Goal: Book appointment/travel/reservation

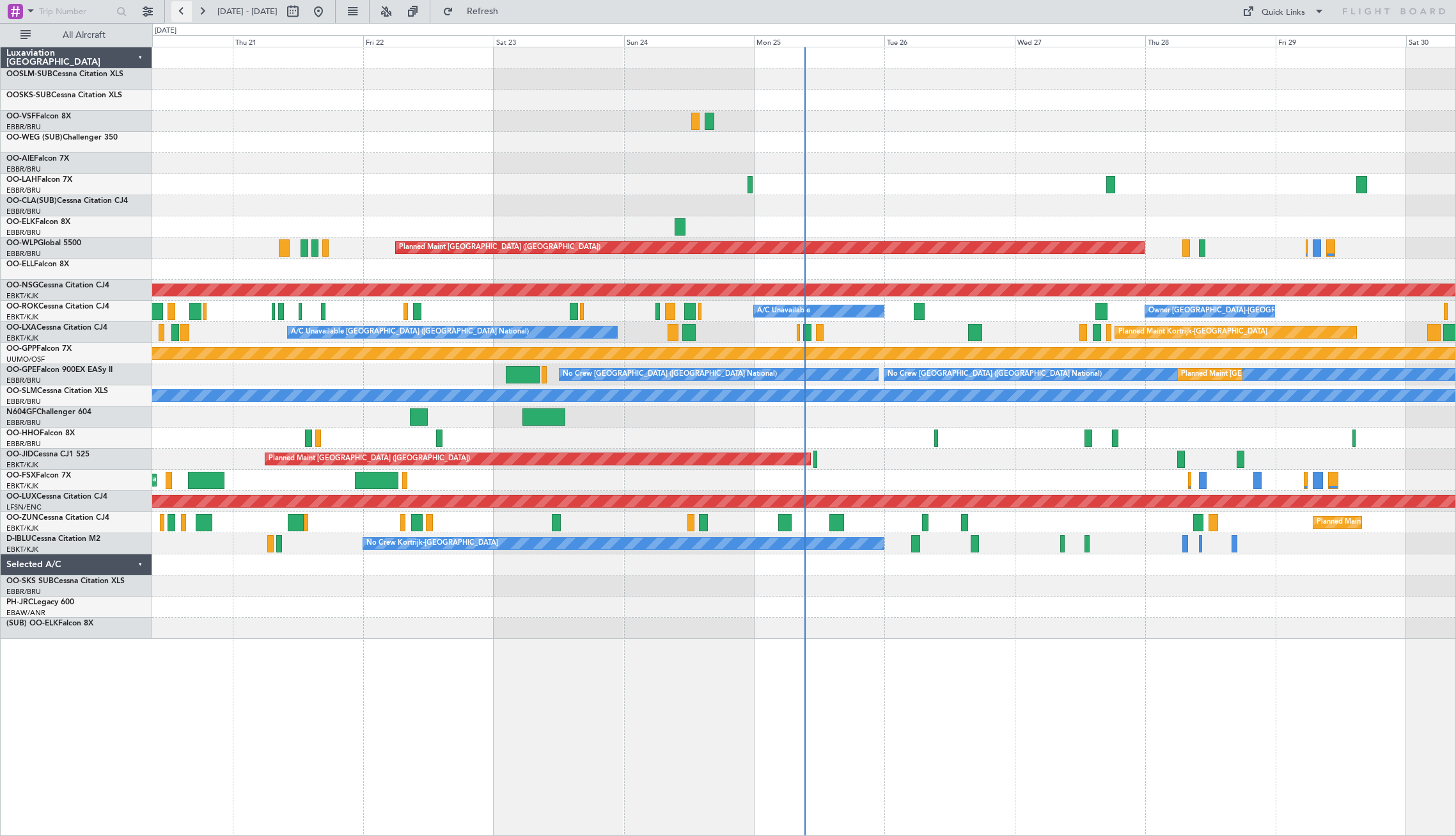
click at [177, 20] on button at bounding box center [181, 11] width 21 height 21
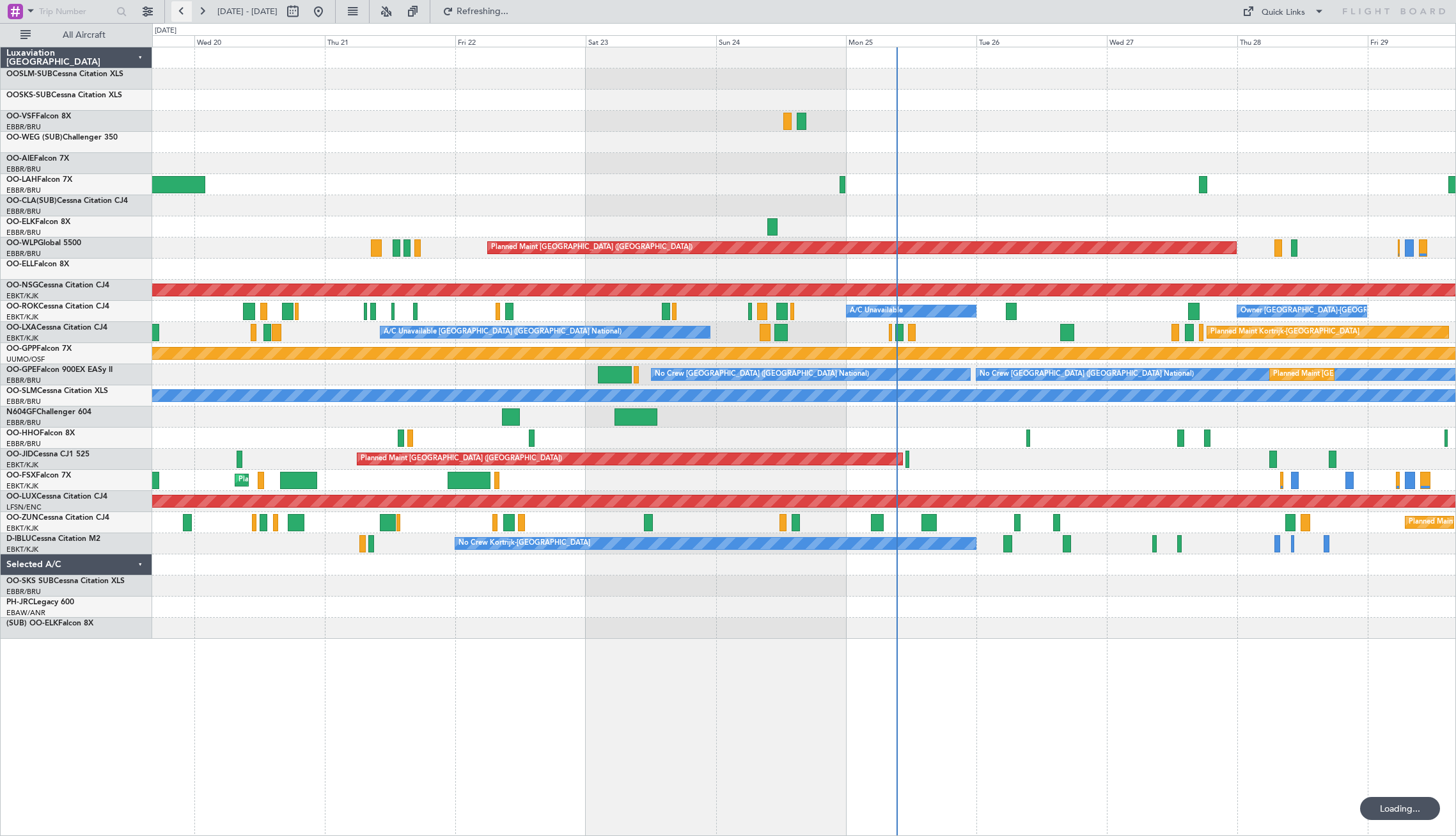
click at [177, 20] on button at bounding box center [181, 11] width 21 height 21
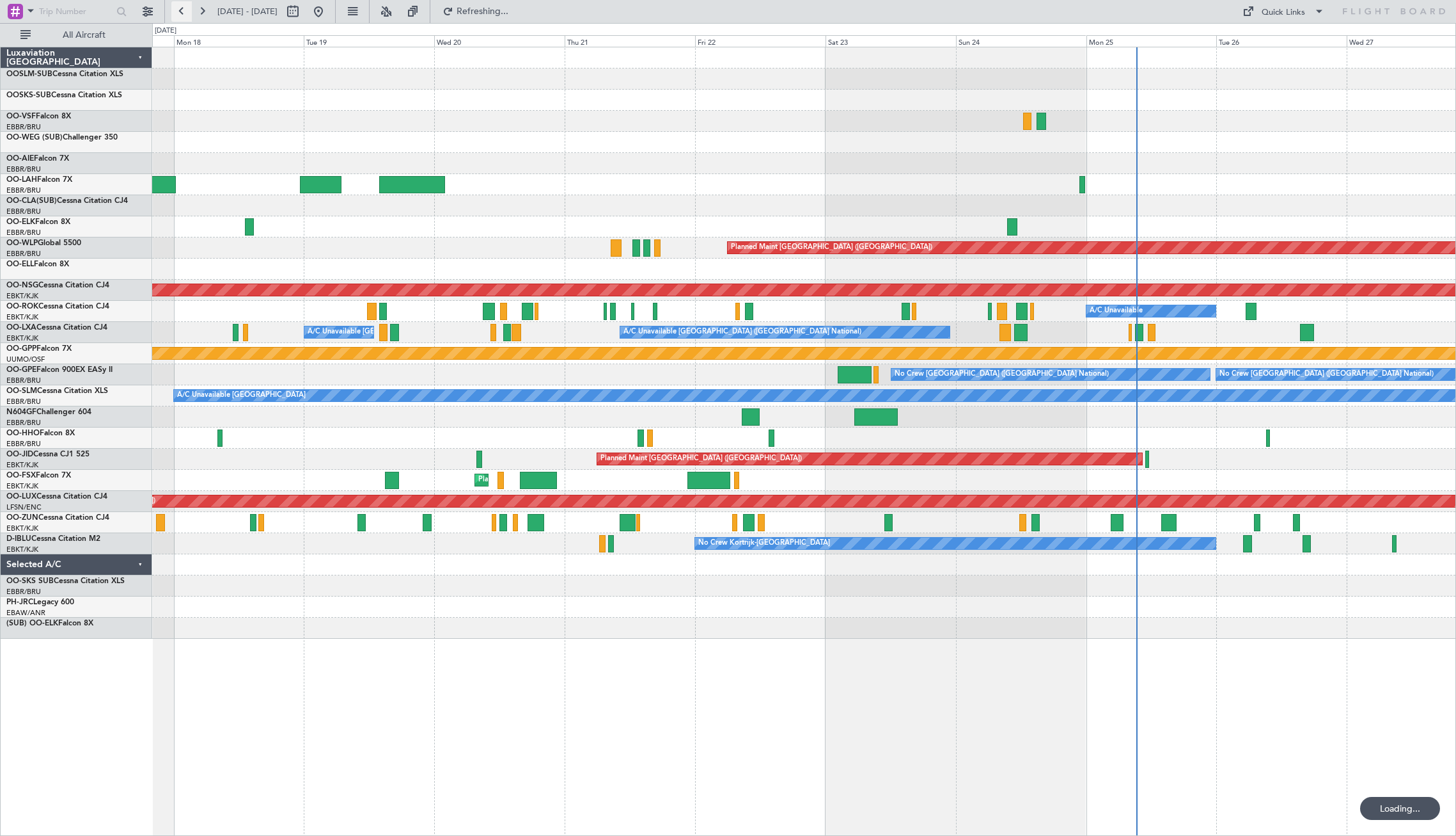
click at [177, 20] on button at bounding box center [181, 11] width 21 height 21
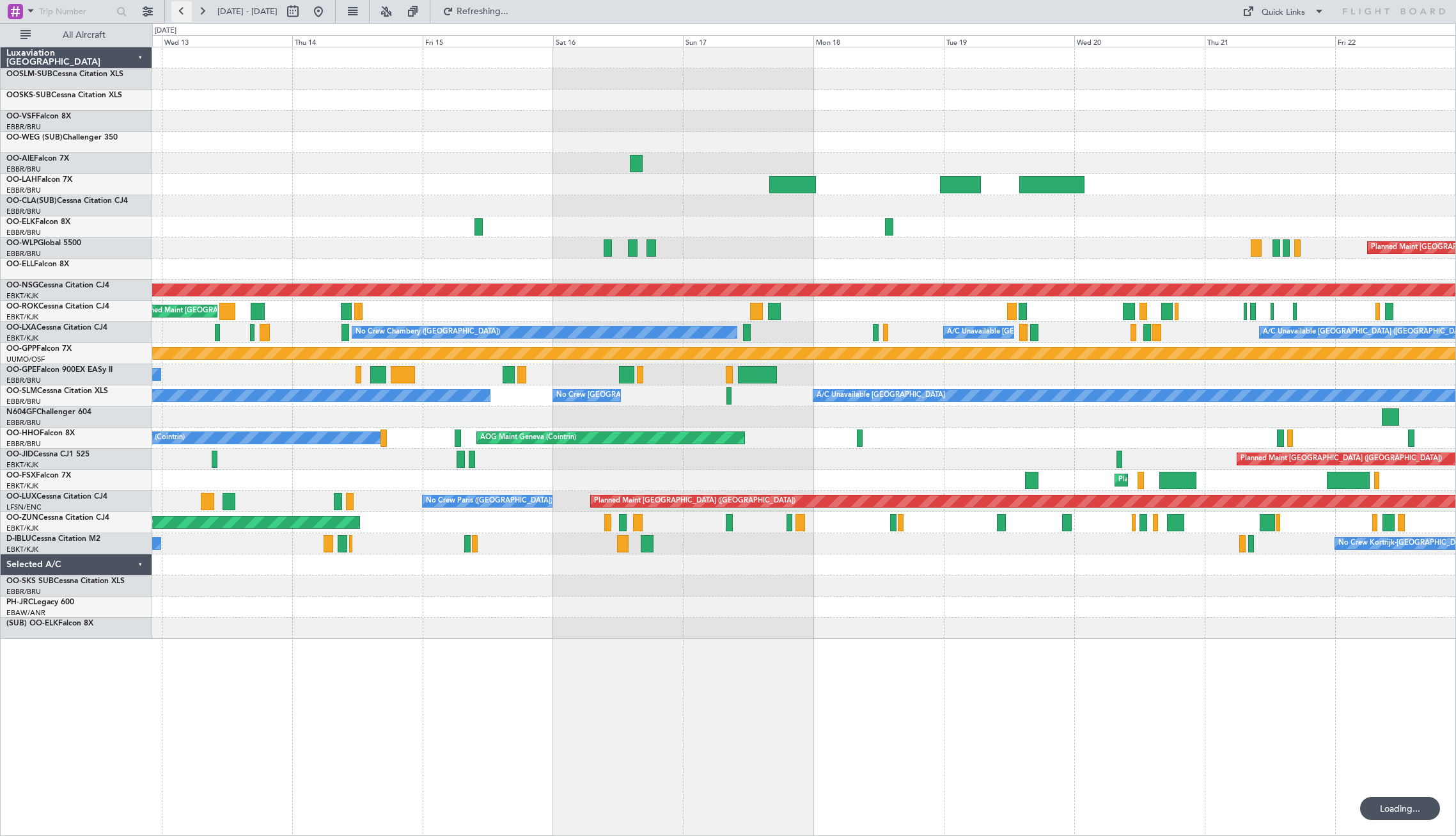
click at [177, 20] on button at bounding box center [181, 11] width 21 height 21
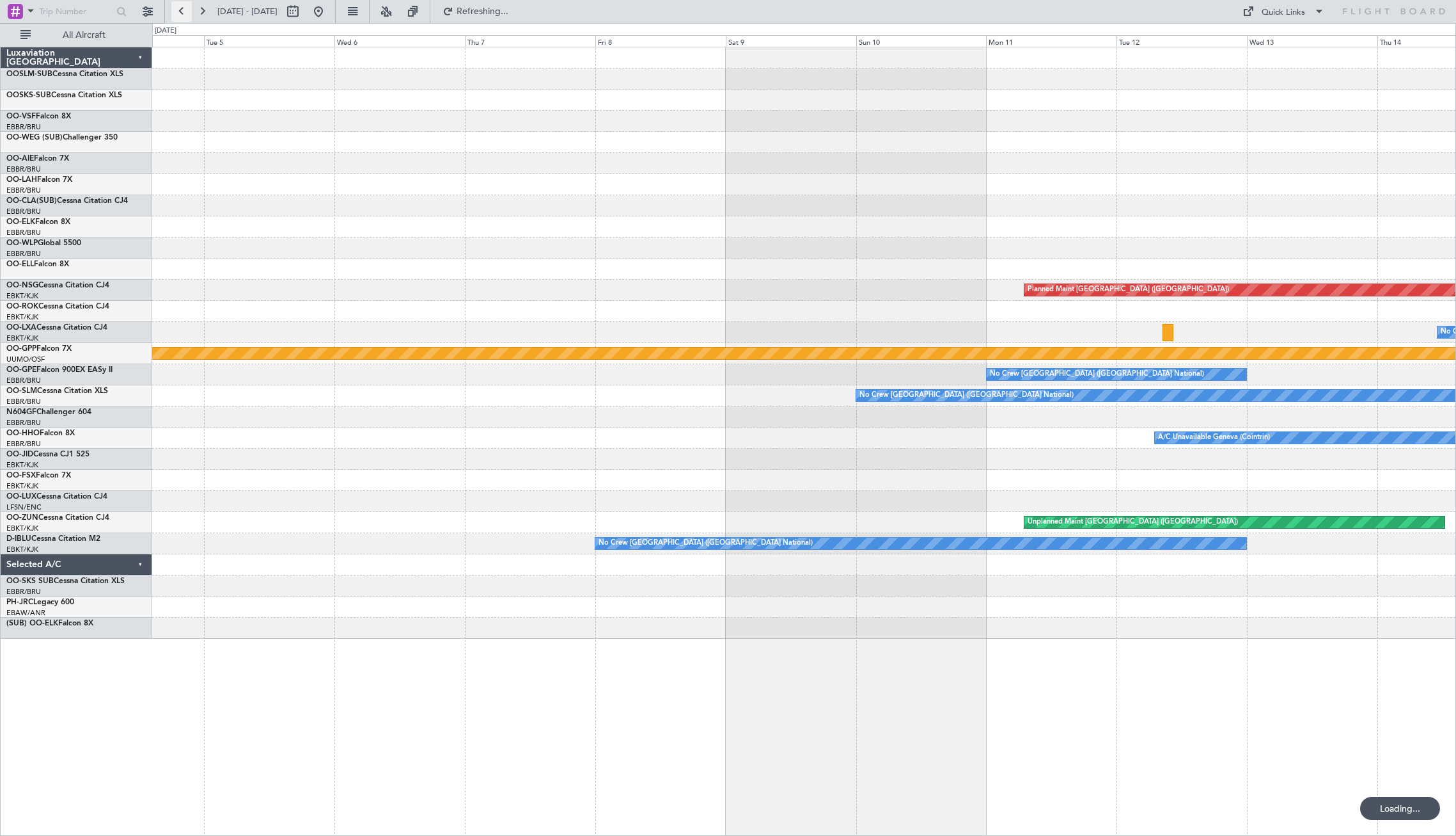
click at [177, 20] on button at bounding box center [181, 11] width 21 height 21
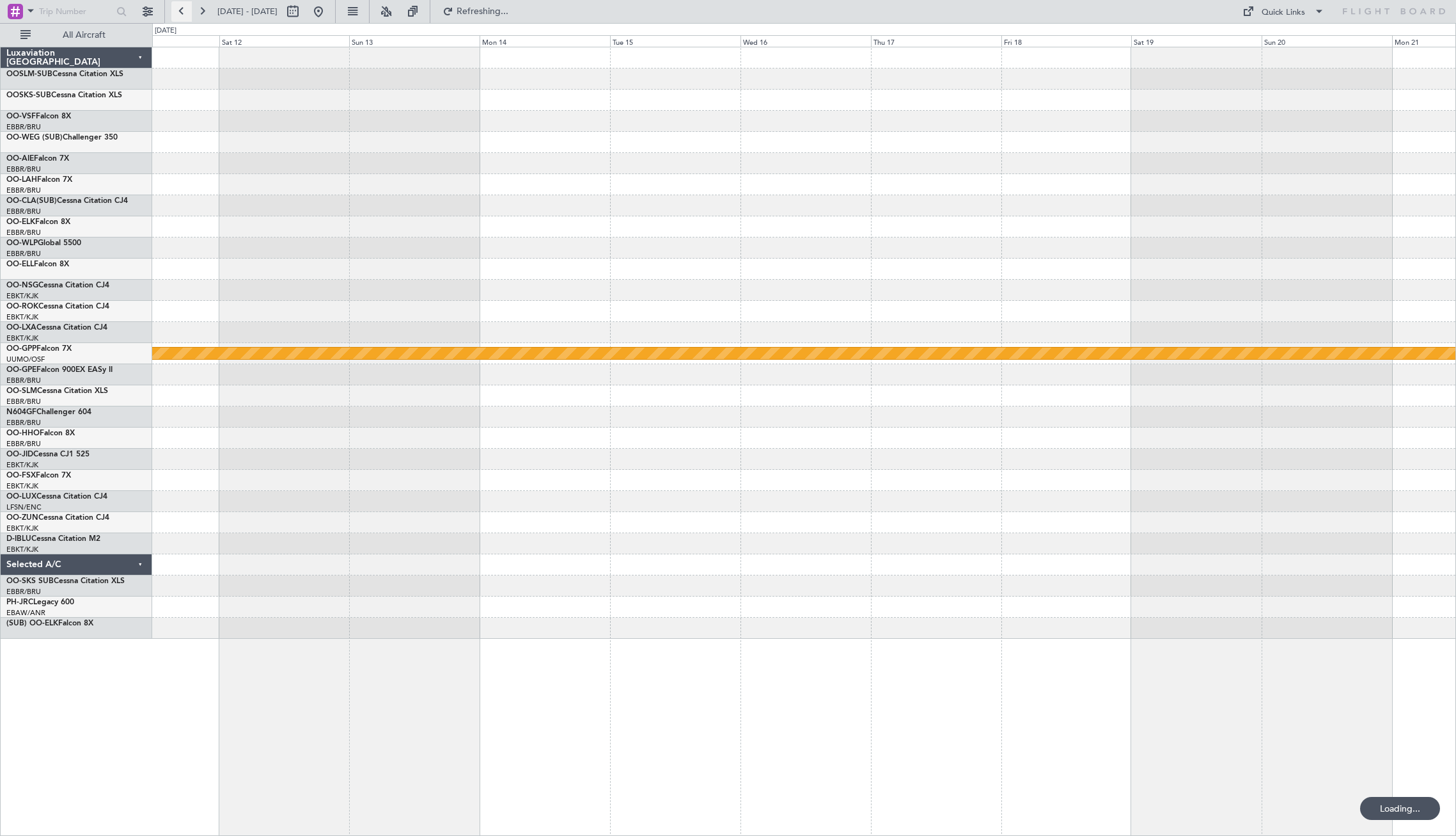
click at [177, 20] on button at bounding box center [181, 11] width 21 height 21
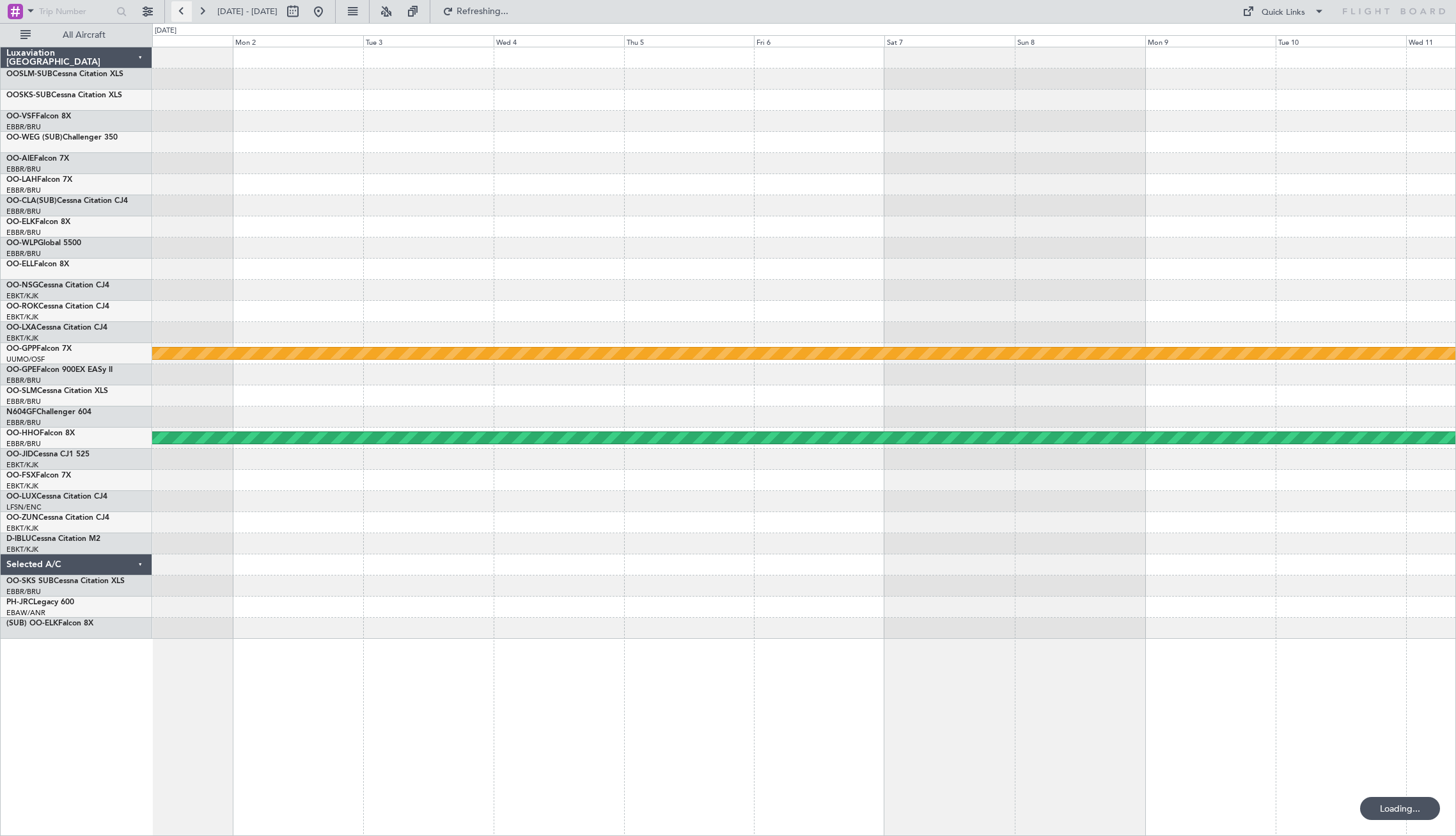
click at [177, 20] on button at bounding box center [181, 11] width 21 height 21
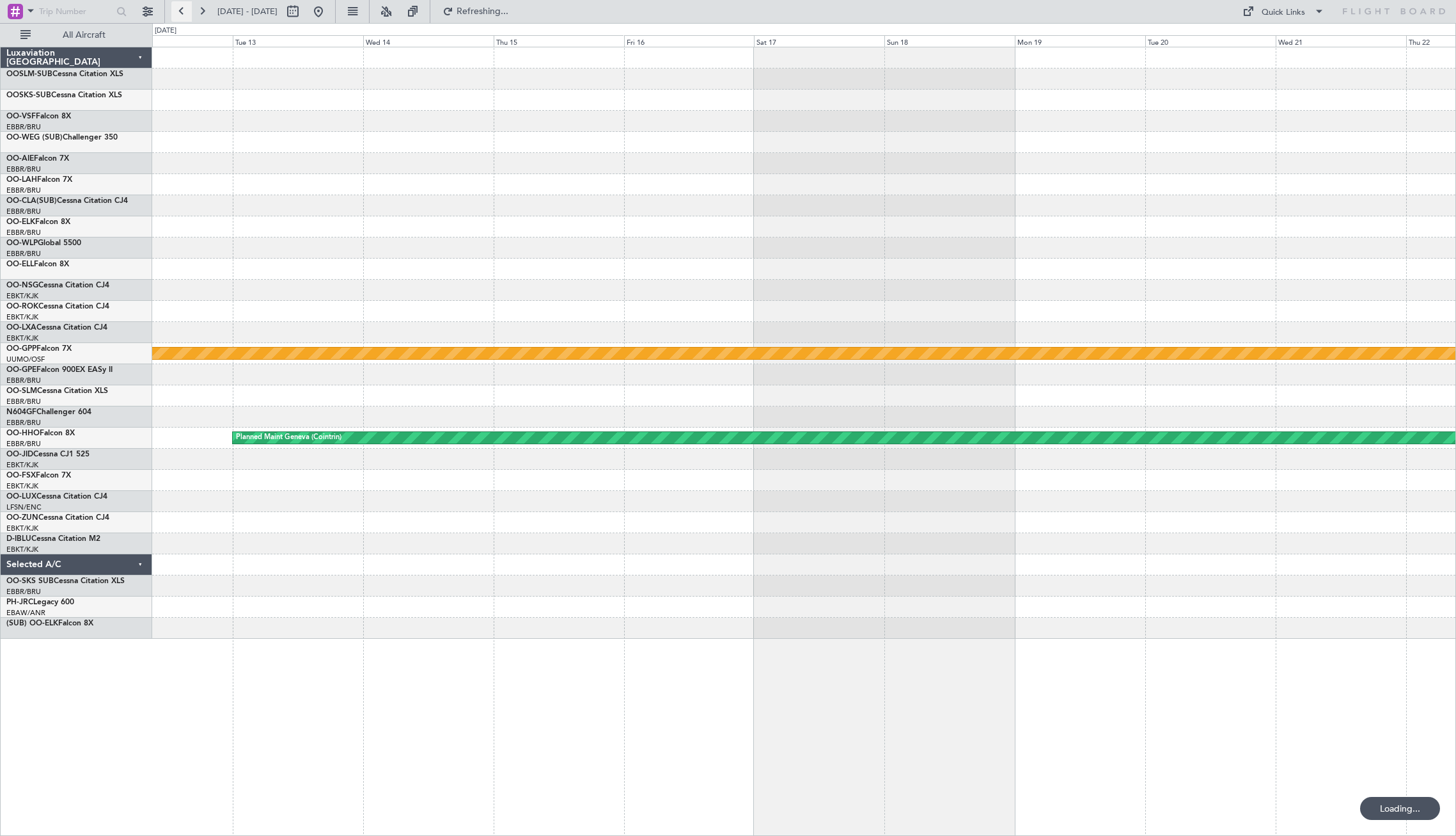
click at [177, 20] on button at bounding box center [181, 11] width 21 height 21
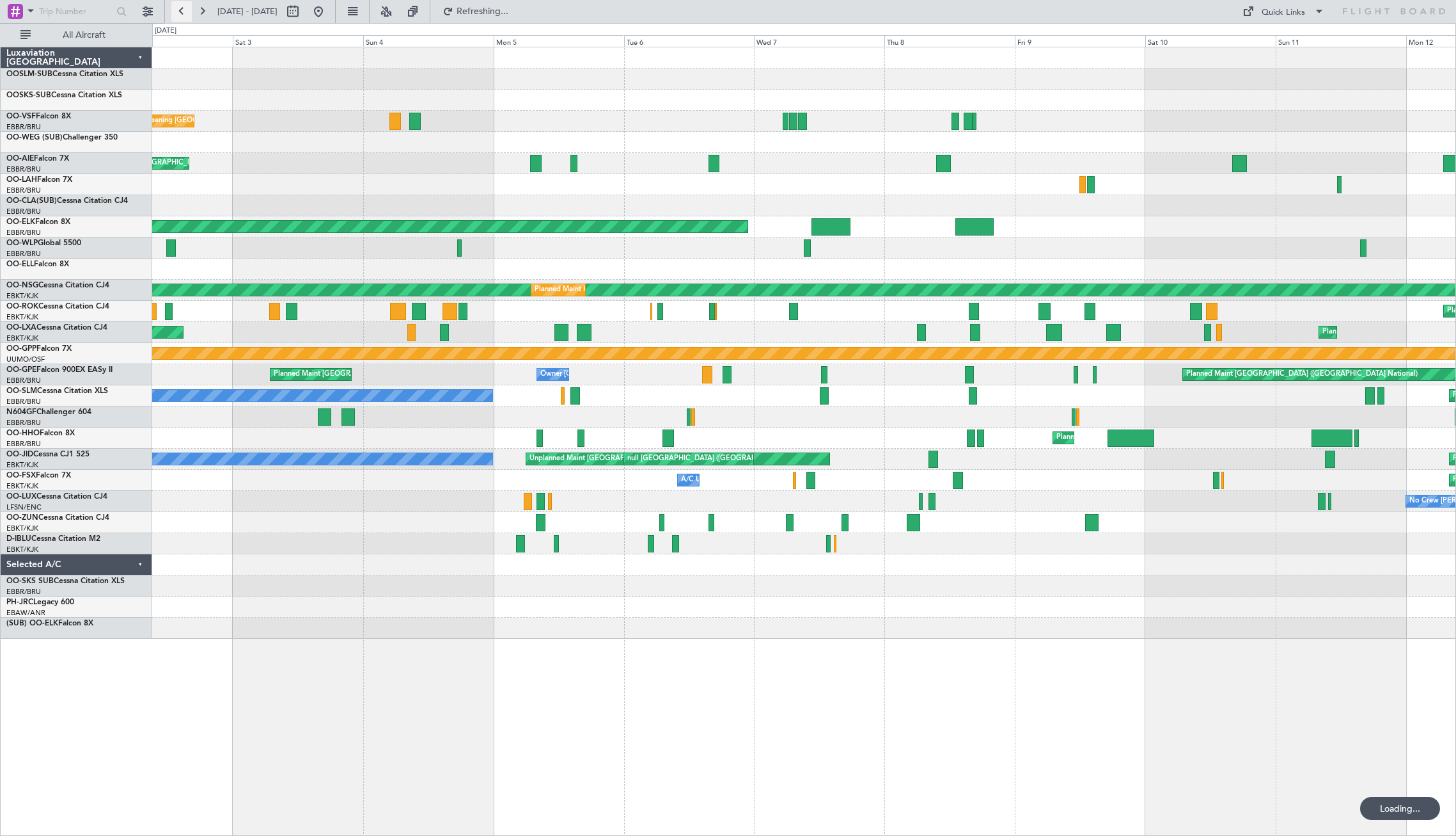
click at [191, 12] on button at bounding box center [181, 11] width 21 height 21
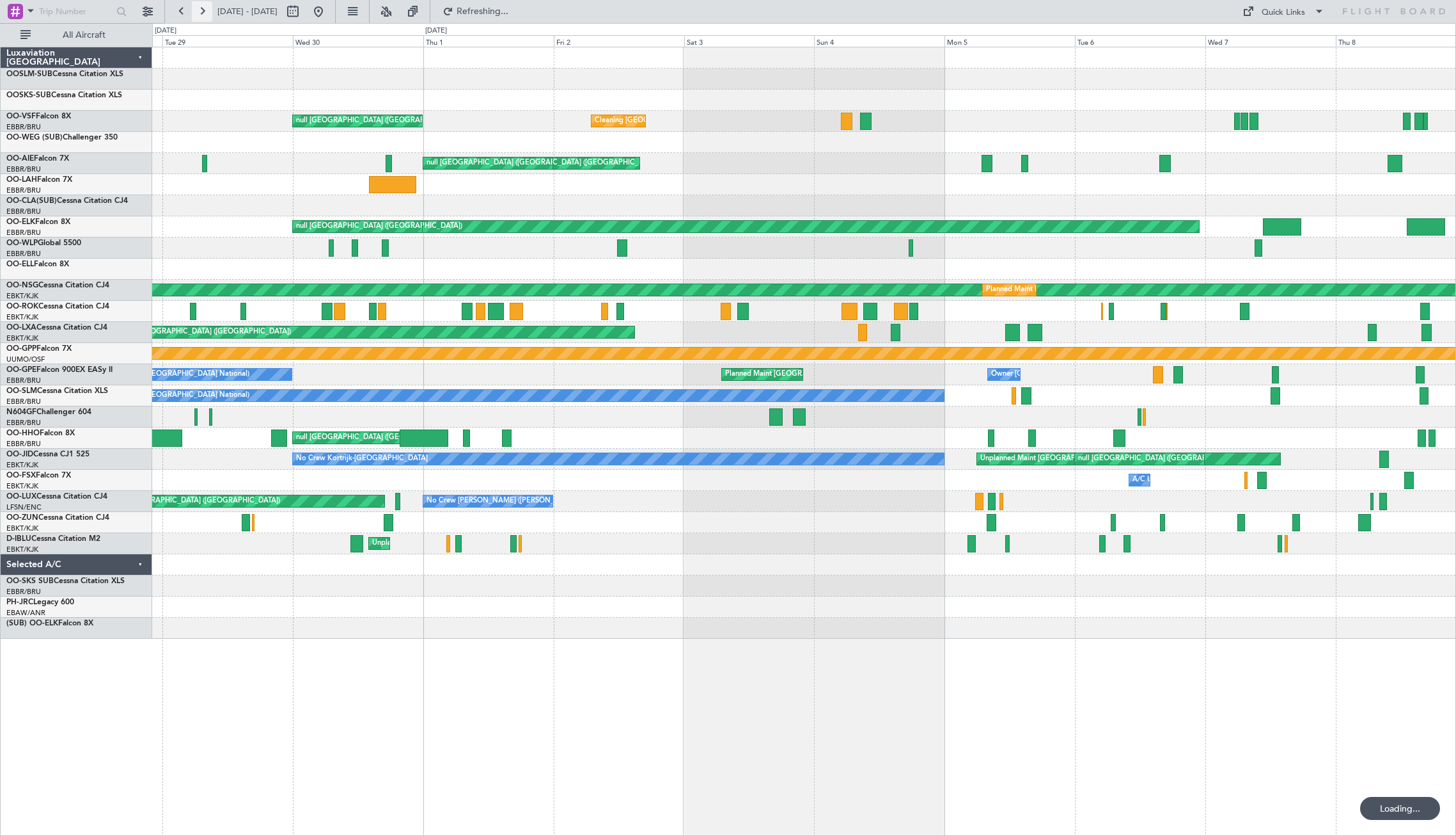
click at [203, 12] on button at bounding box center [202, 11] width 21 height 21
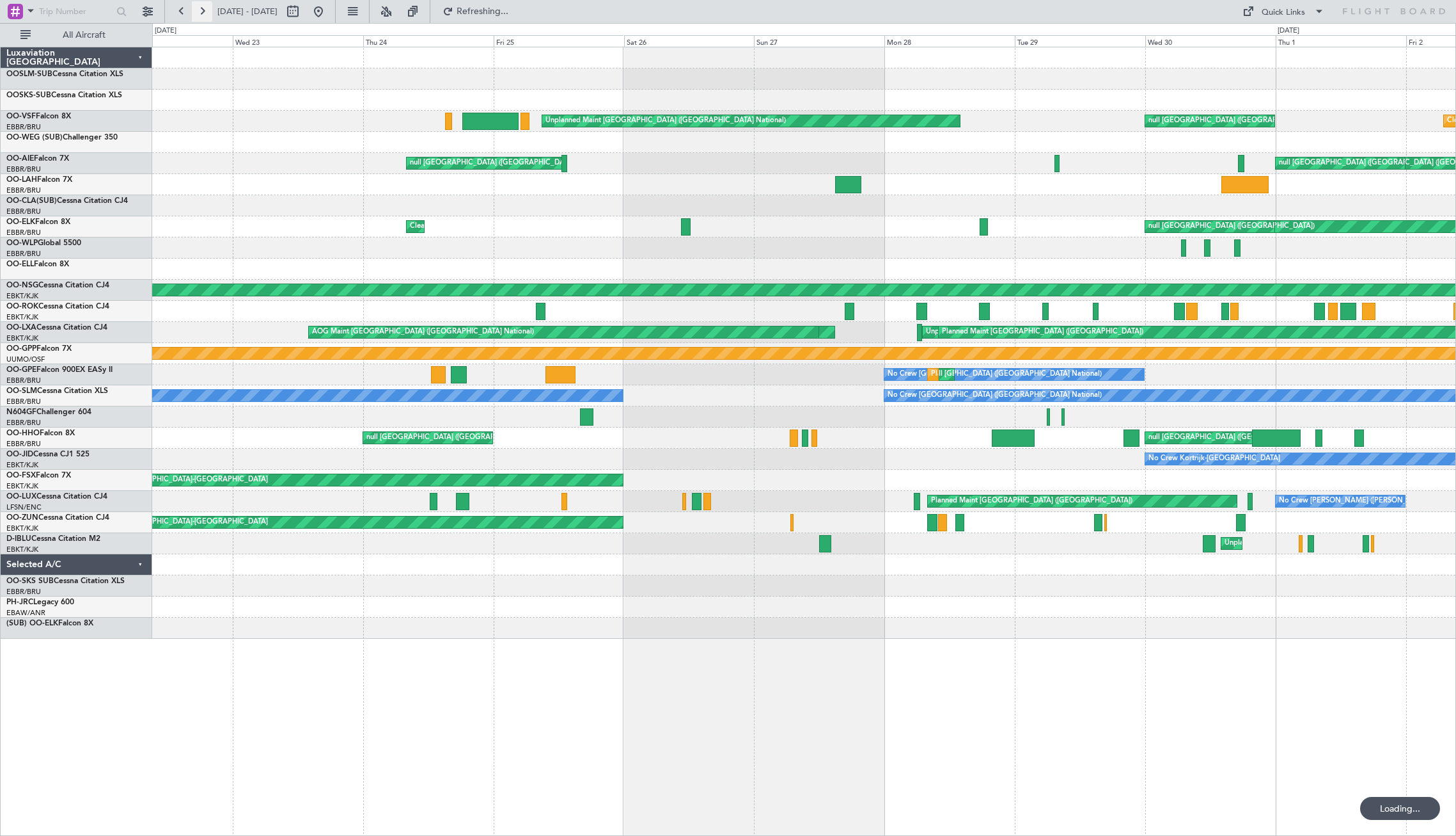
click at [203, 12] on button at bounding box center [202, 11] width 21 height 21
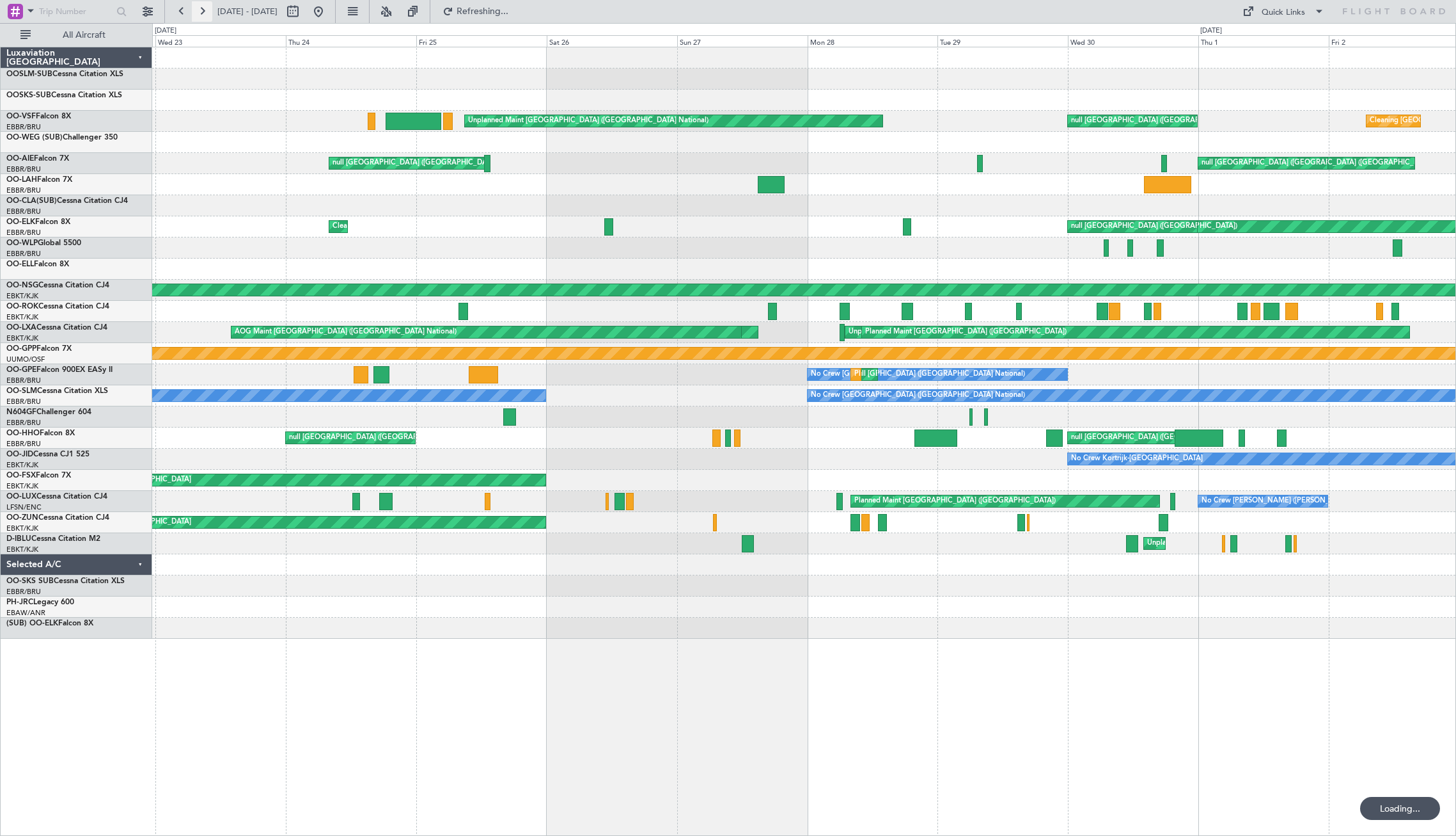
click at [203, 12] on button at bounding box center [202, 11] width 21 height 21
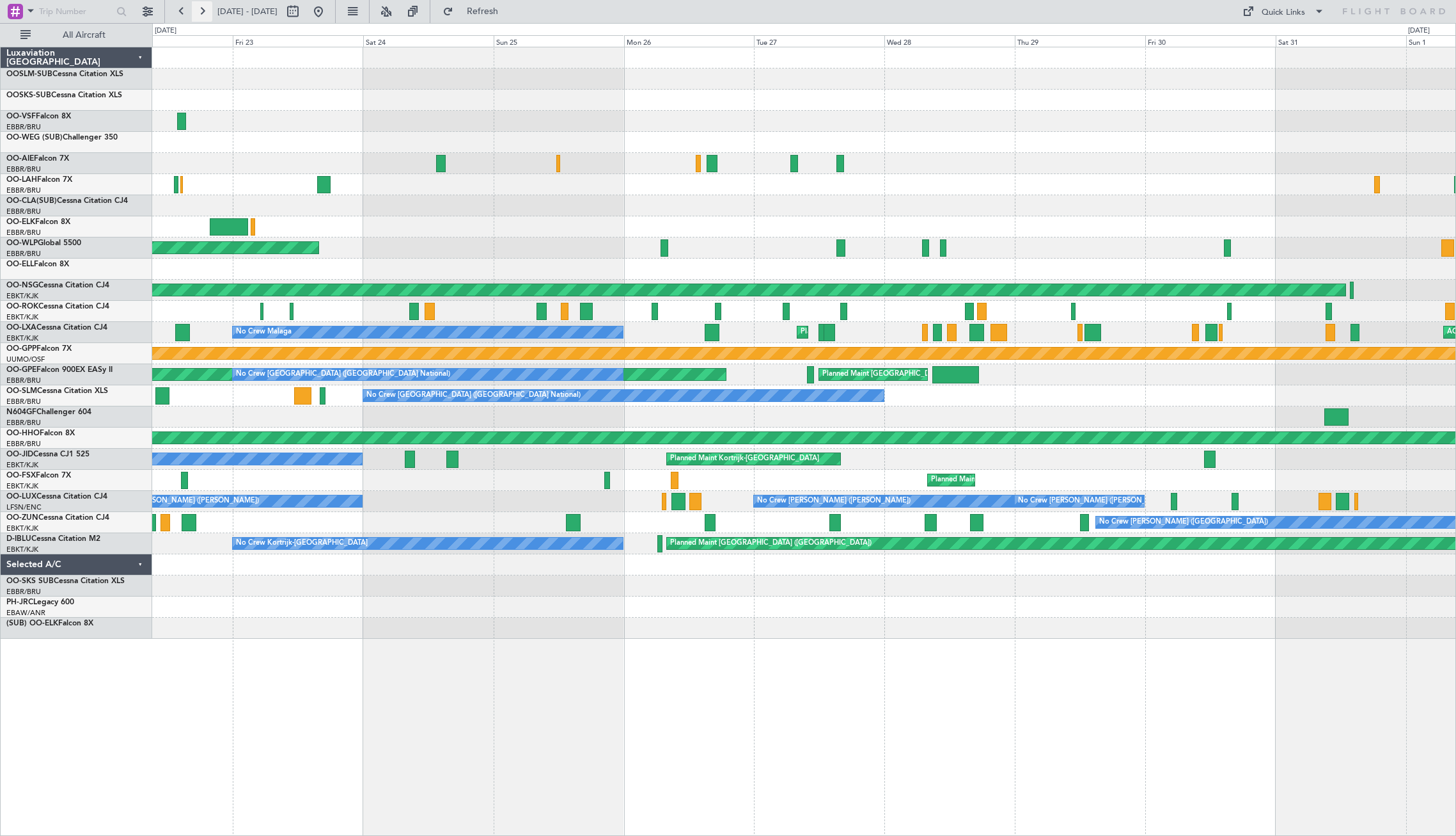
click at [203, 12] on button at bounding box center [202, 11] width 21 height 21
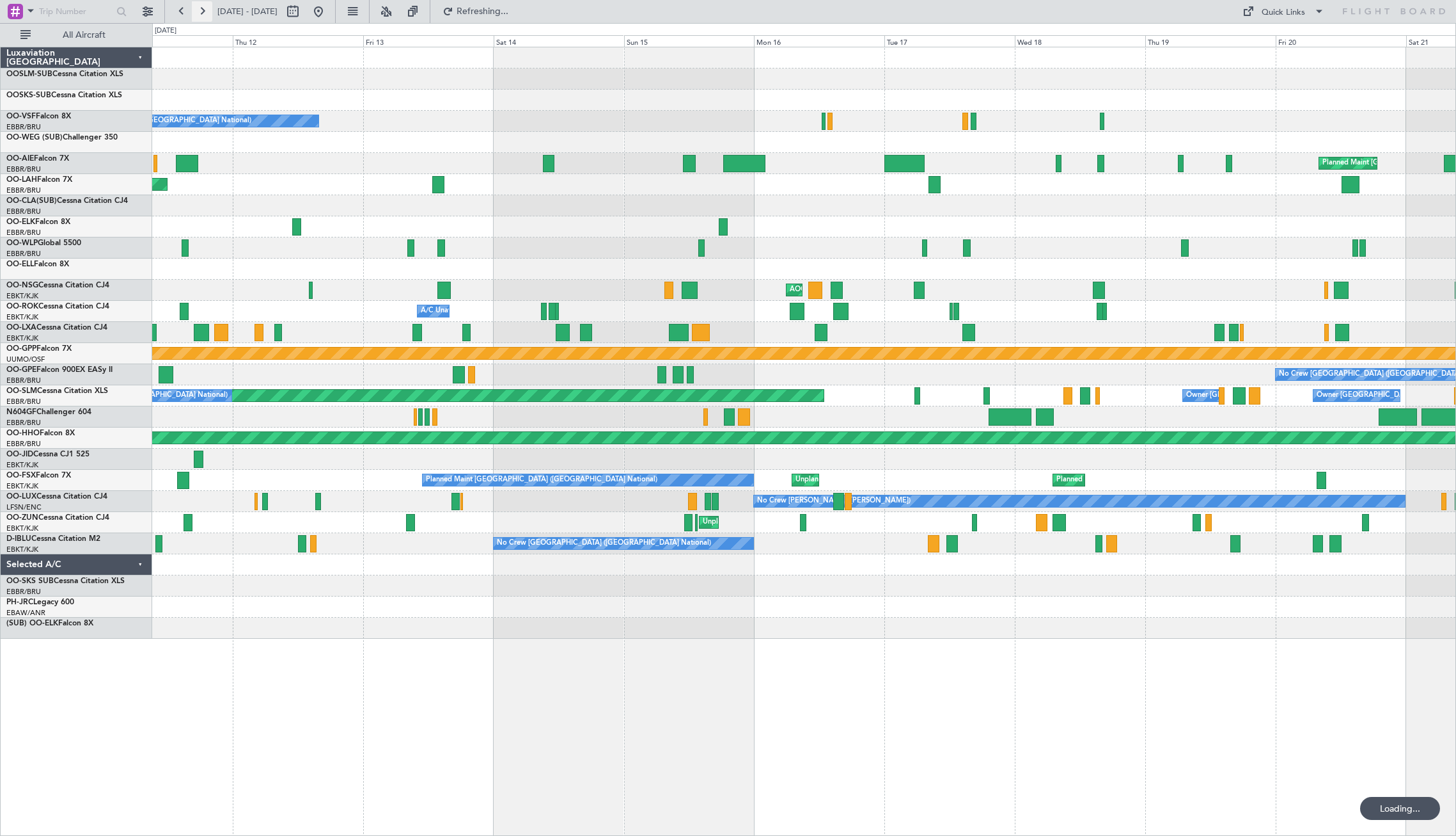
click at [203, 12] on button at bounding box center [202, 11] width 21 height 21
